Goal: Task Accomplishment & Management: Complete application form

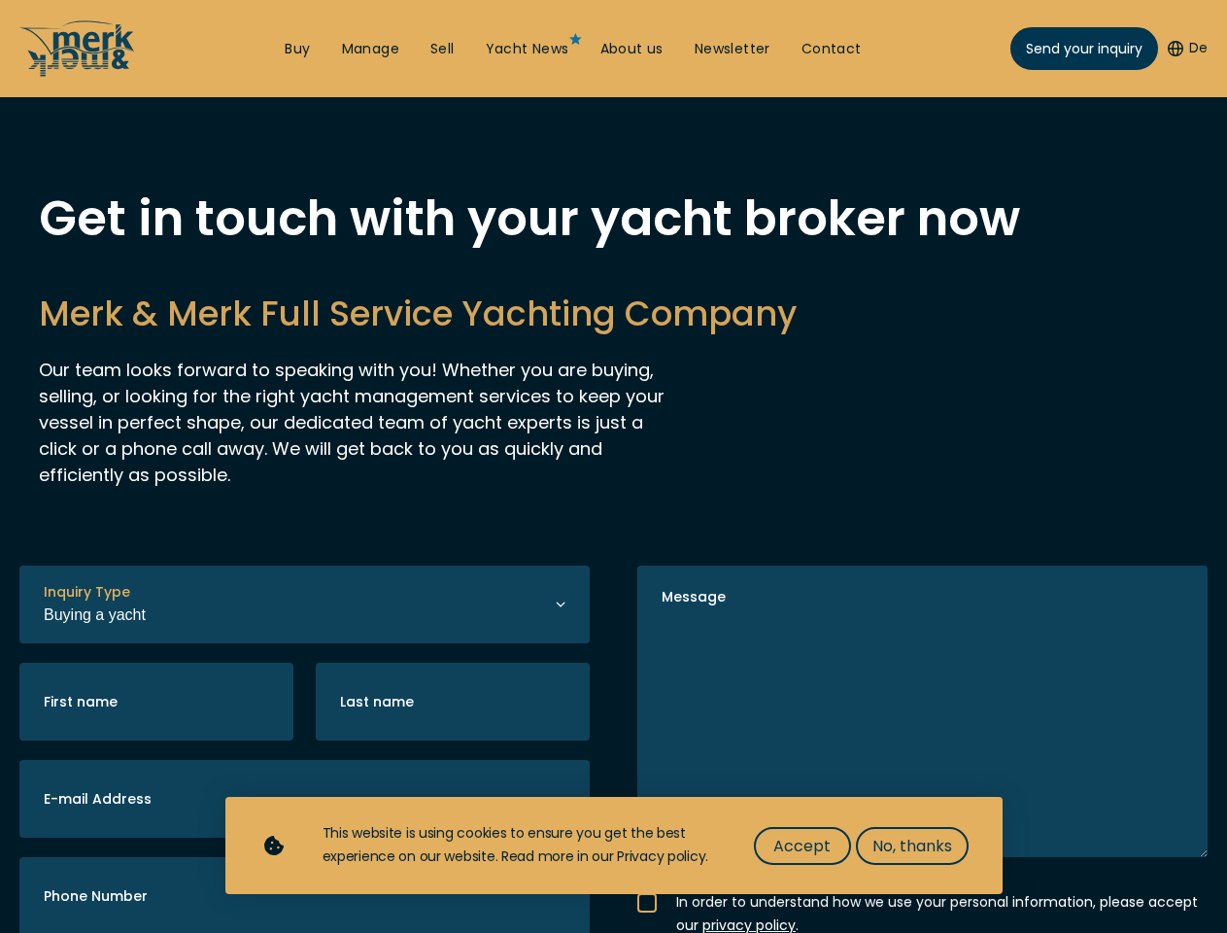
select select "buy"
click at [51, 881] on img "Show Accessibility Preferences" at bounding box center [50, 881] width 59 height 59
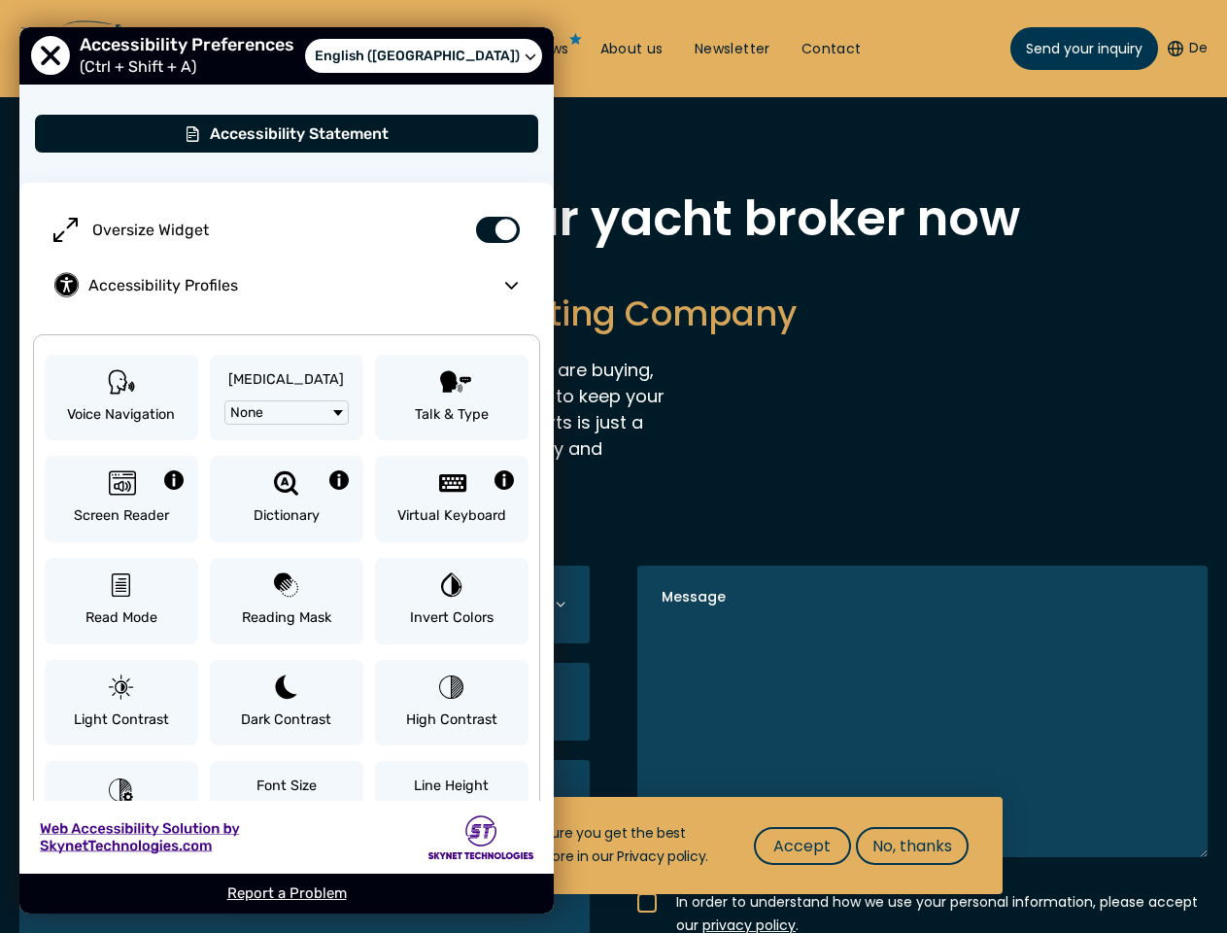
click at [1185, 49] on button "De" at bounding box center [1188, 48] width 40 height 19
click at [613, 337] on h2 "Merk & Merk Full Service Yachting Company" at bounding box center [613, 314] width 1149 height 48
click at [0, 0] on icon "Quick tip" at bounding box center [0, 0] width 0 height 0
click at [802, 845] on span "Accept" at bounding box center [801, 846] width 57 height 24
